Goal: Task Accomplishment & Management: Manage account settings

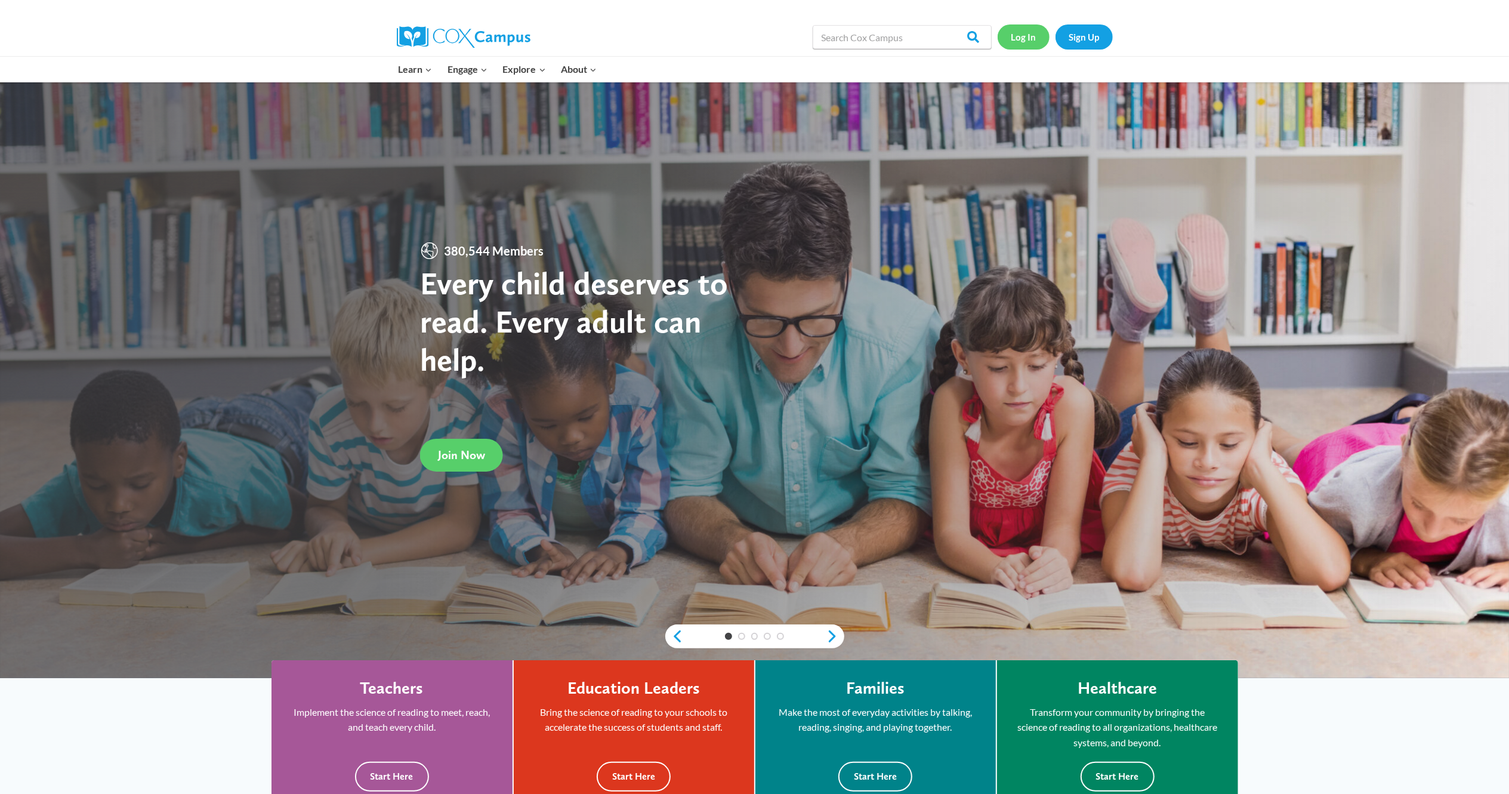
click at [1018, 35] on link "Log In" at bounding box center [1024, 36] width 52 height 24
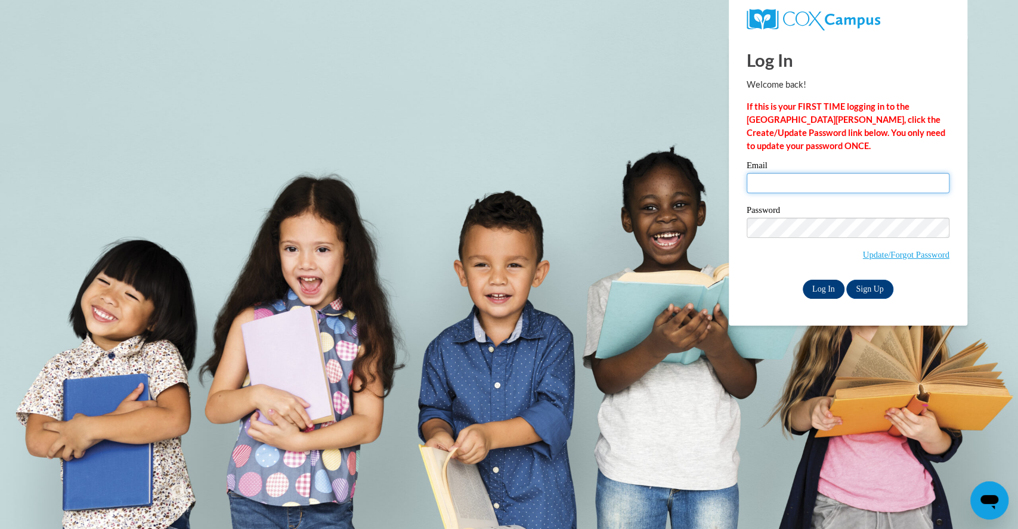
type input "[EMAIL_ADDRESS][DOMAIN_NAME]"
click at [814, 287] on input "Log In" at bounding box center [824, 289] width 42 height 19
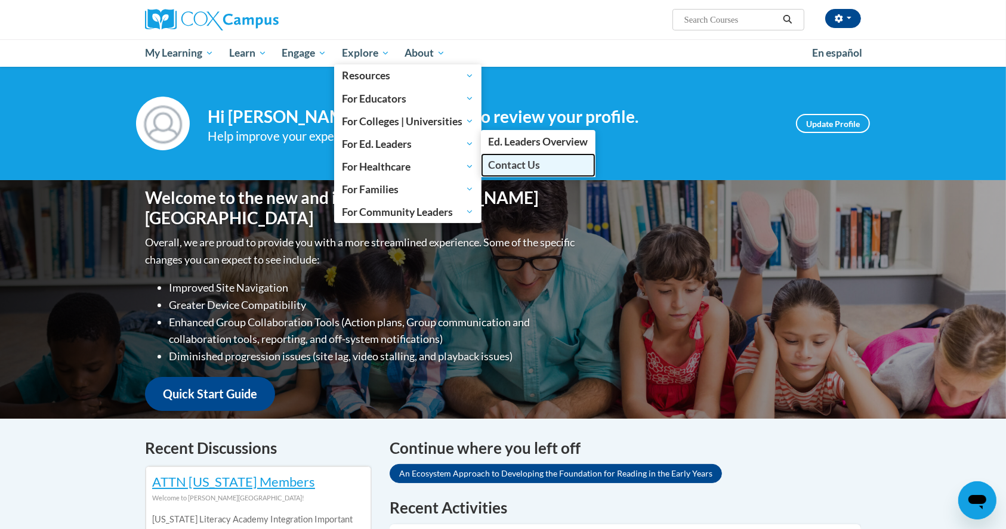
click at [508, 159] on span "Contact Us" at bounding box center [514, 165] width 52 height 13
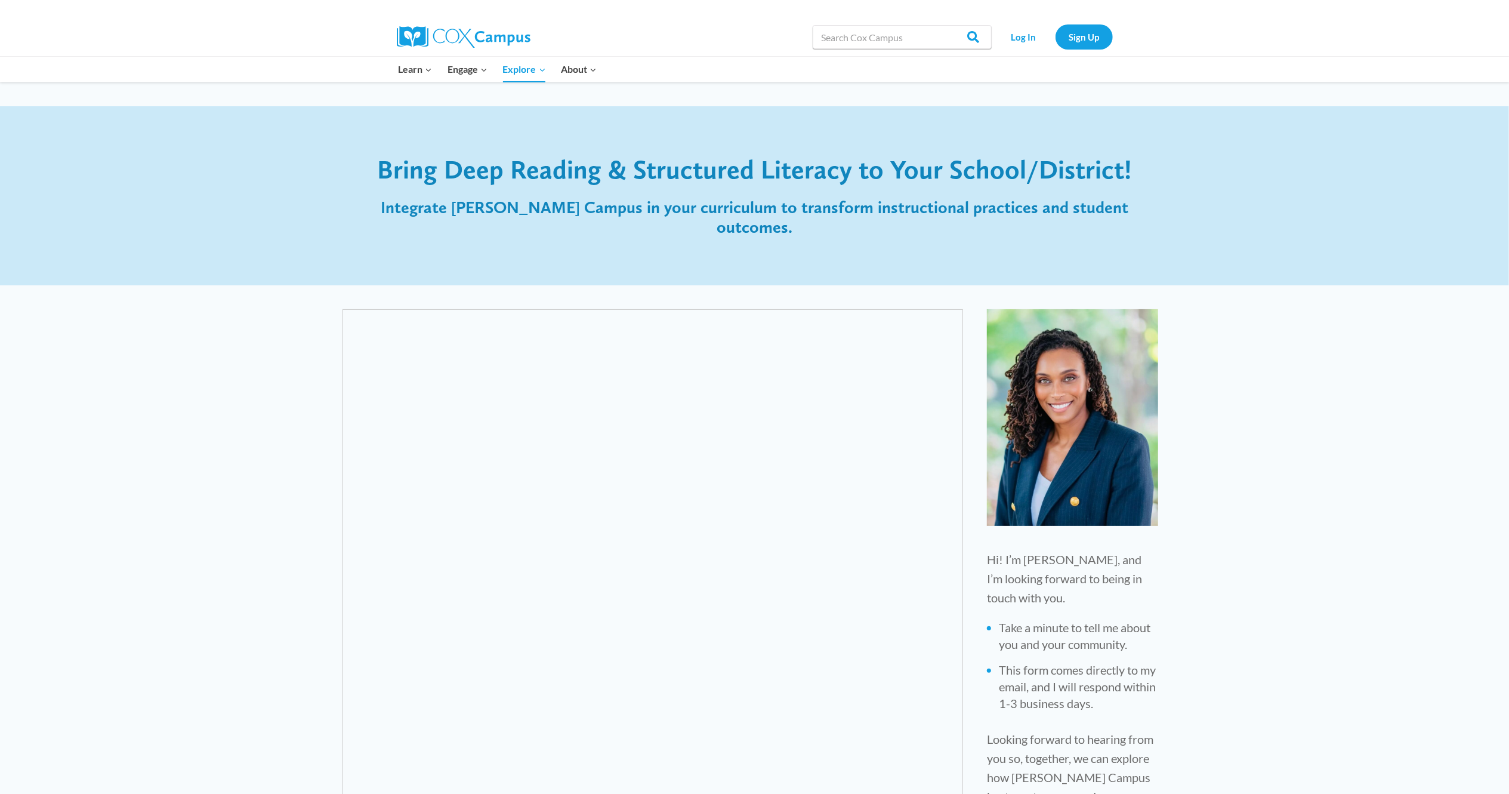
drag, startPoint x: 0, startPoint y: 0, endPoint x: 292, endPoint y: 310, distance: 426.3
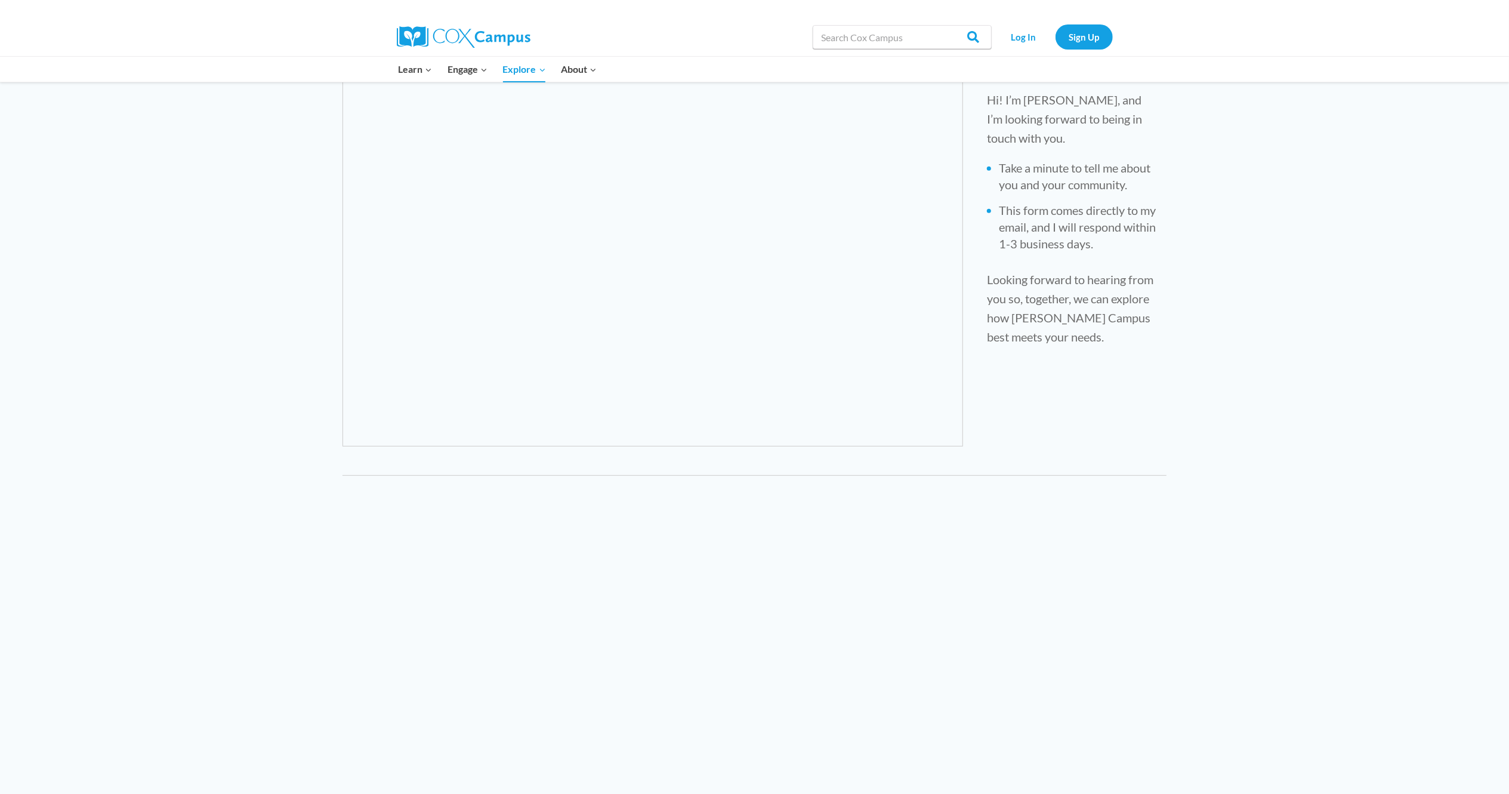
scroll to position [458, 0]
